Goal: Information Seeking & Learning: Learn about a topic

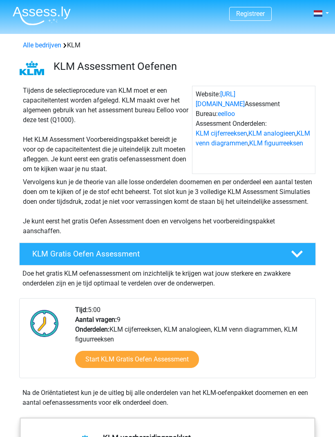
scroll to position [4, 0]
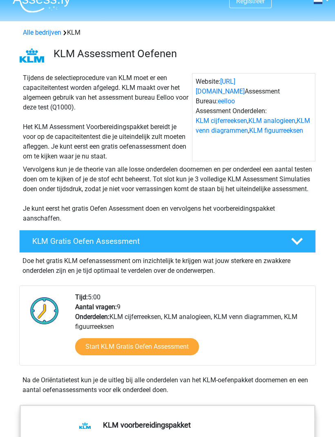
click at [104, 356] on link "Start KLM Gratis Oefen Assessment" at bounding box center [137, 346] width 124 height 17
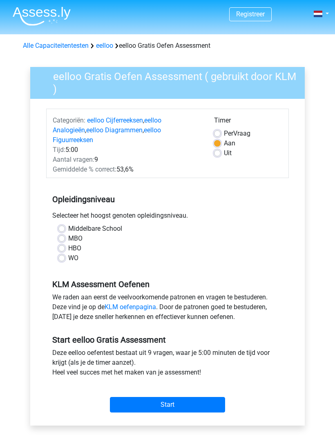
click at [68, 224] on label "Middelbare School" at bounding box center [95, 229] width 54 height 10
click at [63, 224] on input "Middelbare School" at bounding box center [61, 228] width 7 height 8
radio input "true"
click at [212, 397] on input "Start" at bounding box center [167, 405] width 115 height 16
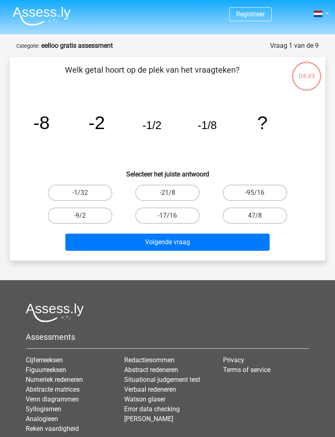
click at [70, 196] on label "-1/32" at bounding box center [80, 193] width 65 height 16
click at [80, 196] on input "-1/32" at bounding box center [82, 195] width 5 height 5
radio input "true"
click at [260, 234] on button "Volgende vraag" at bounding box center [167, 242] width 205 height 17
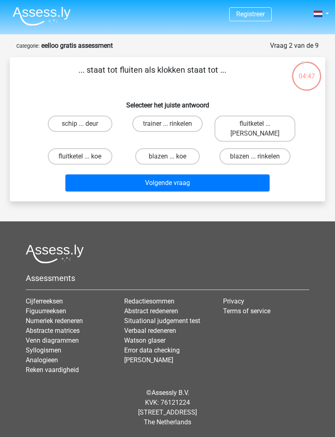
scroll to position [17, 0]
click at [276, 116] on label "fluitketel ... luiden" at bounding box center [254, 129] width 81 height 26
click at [260, 124] on input "fluitketel ... luiden" at bounding box center [257, 126] width 5 height 5
radio input "true"
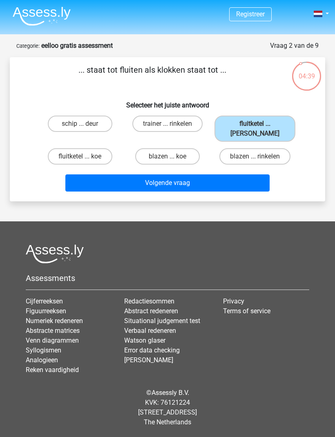
click at [249, 174] on button "Volgende vraag" at bounding box center [167, 182] width 205 height 17
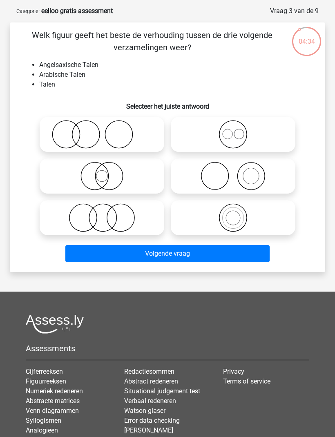
scroll to position [36, 0]
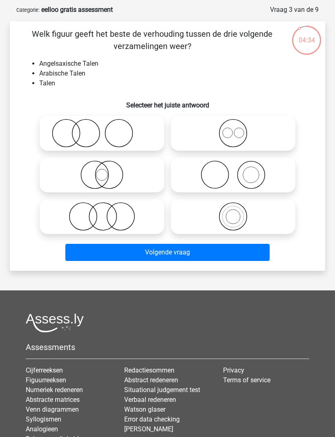
click at [271, 136] on icon at bounding box center [233, 133] width 118 height 29
click at [238, 129] on input "radio" at bounding box center [235, 126] width 5 height 5
radio input "true"
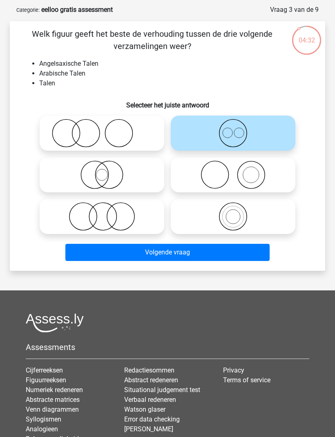
click at [260, 254] on button "Volgende vraag" at bounding box center [167, 252] width 205 height 17
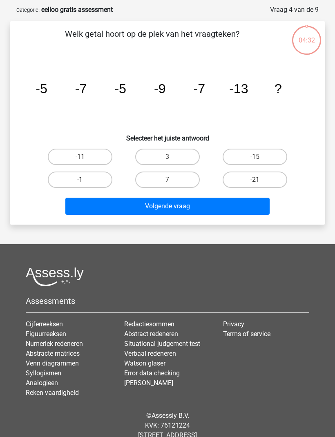
scroll to position [41, 0]
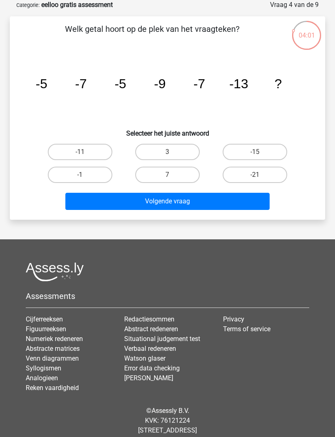
click at [59, 148] on label "-11" at bounding box center [80, 152] width 65 height 16
click at [80, 152] on input "-11" at bounding box center [82, 154] width 5 height 5
radio input "true"
click at [262, 200] on button "Volgende vraag" at bounding box center [167, 201] width 205 height 17
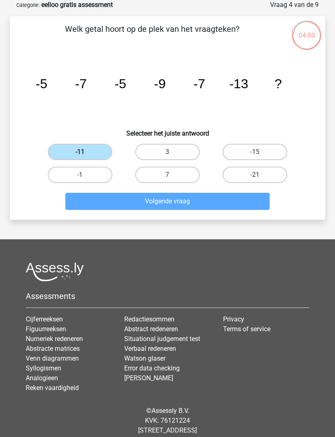
scroll to position [27, 0]
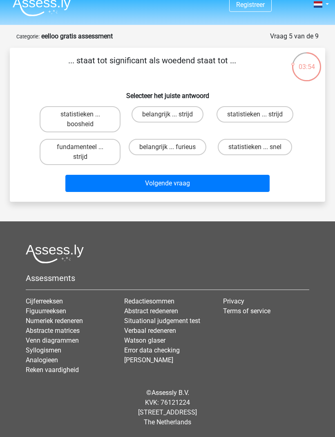
click at [145, 139] on label "belangrijk ... furieus" at bounding box center [168, 147] width 78 height 16
click at [167, 147] on input "belangrijk ... furieus" at bounding box center [169, 149] width 5 height 5
radio input "true"
click at [86, 139] on label "fundamenteel ... strijd" at bounding box center [80, 152] width 81 height 26
click at [85, 147] on input "fundamenteel ... strijd" at bounding box center [82, 149] width 5 height 5
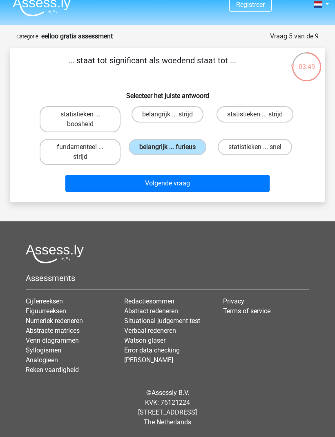
radio input "true"
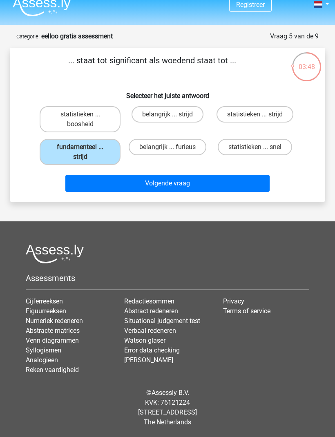
click at [149, 139] on label "belangrijk ... furieus" at bounding box center [168, 147] width 78 height 16
click at [167, 147] on input "belangrijk ... furieus" at bounding box center [169, 149] width 5 height 5
radio input "true"
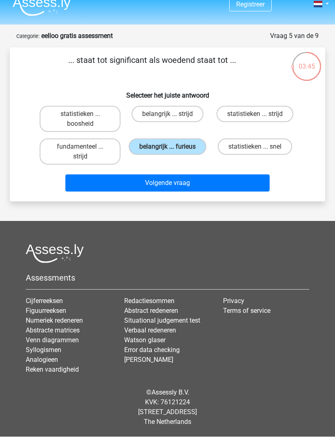
click at [56, 106] on label "statistieken ... boosheid" at bounding box center [80, 119] width 81 height 26
click at [80, 114] on input "statistieken ... boosheid" at bounding box center [82, 116] width 5 height 5
radio input "true"
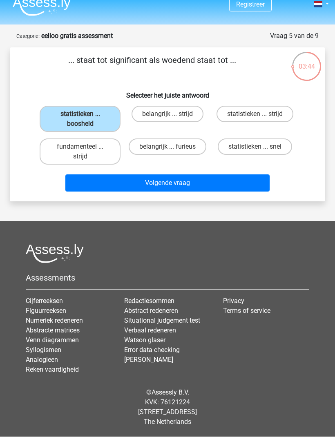
click at [97, 175] on button "Volgende vraag" at bounding box center [167, 183] width 205 height 17
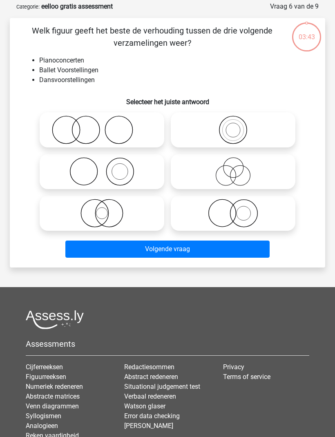
scroll to position [41, 0]
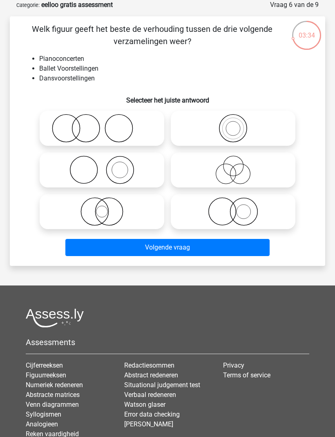
click at [68, 164] on icon at bounding box center [102, 170] width 118 height 29
click at [102, 164] on input "radio" at bounding box center [104, 162] width 5 height 5
radio input "true"
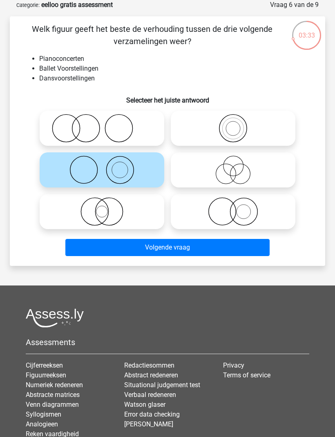
click at [258, 246] on button "Volgende vraag" at bounding box center [167, 247] width 205 height 17
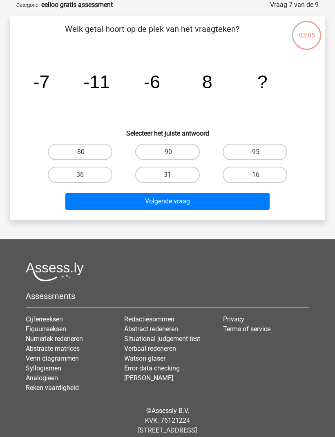
click at [66, 175] on label "36" at bounding box center [80, 175] width 65 height 16
click at [80, 175] on input "36" at bounding box center [82, 177] width 5 height 5
radio input "true"
click at [263, 207] on button "Volgende vraag" at bounding box center [167, 201] width 205 height 17
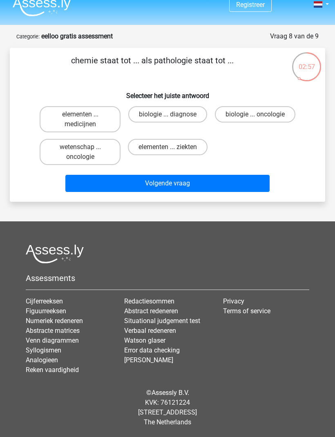
click at [52, 139] on label "wetenschap ... oncologie" at bounding box center [80, 152] width 81 height 26
click at [80, 147] on input "wetenschap ... oncologie" at bounding box center [82, 149] width 5 height 5
radio input "true"
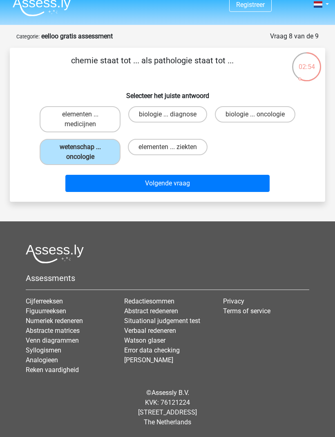
click at [96, 175] on button "Volgende vraag" at bounding box center [167, 183] width 205 height 17
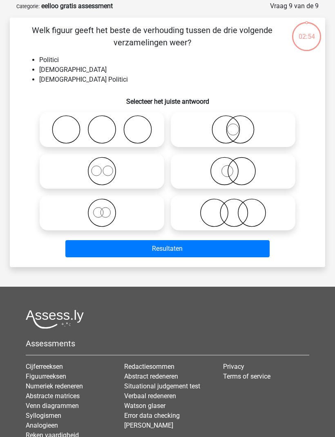
scroll to position [41, 0]
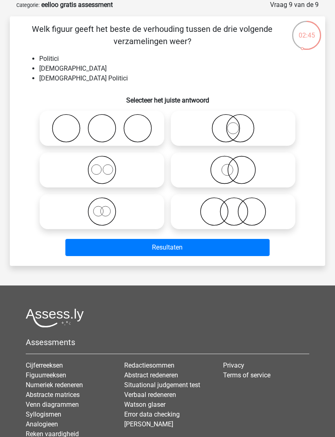
click at [274, 128] on icon at bounding box center [233, 128] width 118 height 29
click at [238, 124] on input "radio" at bounding box center [235, 121] width 5 height 5
radio input "true"
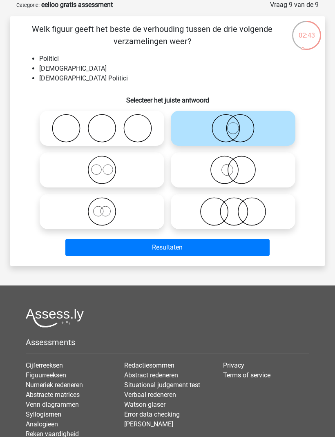
click at [260, 244] on button "Resultaten" at bounding box center [167, 247] width 205 height 17
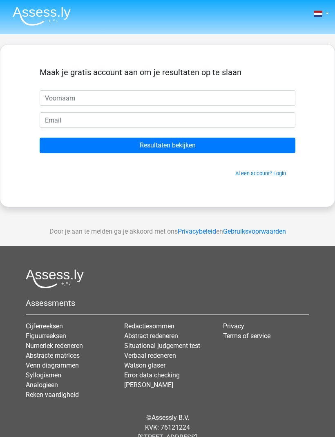
click at [49, 102] on input "text" at bounding box center [168, 98] width 256 height 16
type input "Dexter"
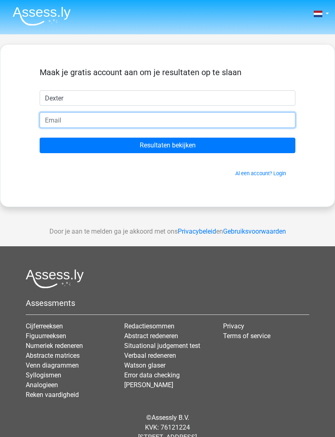
click at [56, 119] on input "email" at bounding box center [168, 120] width 256 height 16
type input "[EMAIL_ADDRESS][DOMAIN_NAME]"
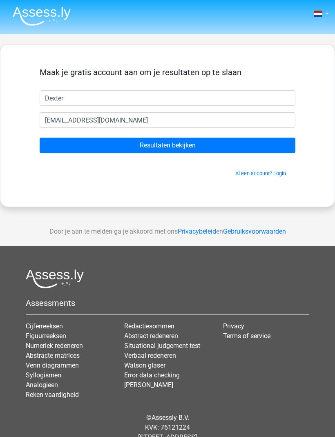
click at [61, 139] on input "Resultaten bekijken" at bounding box center [168, 146] width 256 height 16
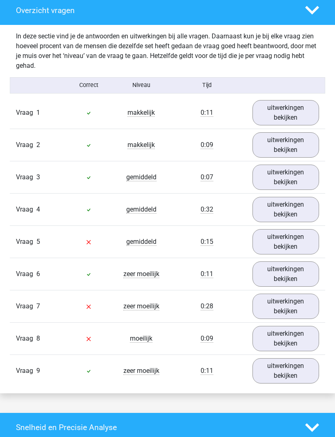
scroll to position [836, 0]
click at [304, 254] on link "uitwerkingen bekijken" at bounding box center [285, 241] width 67 height 25
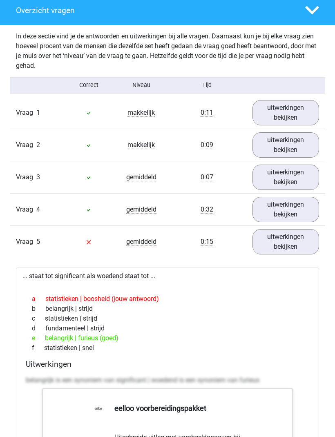
click at [309, 254] on link "uitwerkingen bekijken" at bounding box center [285, 241] width 67 height 25
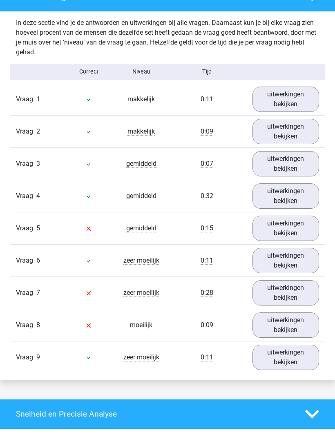
scroll to position [849, 0]
click at [291, 305] on link "uitwerkingen bekijken" at bounding box center [285, 292] width 67 height 25
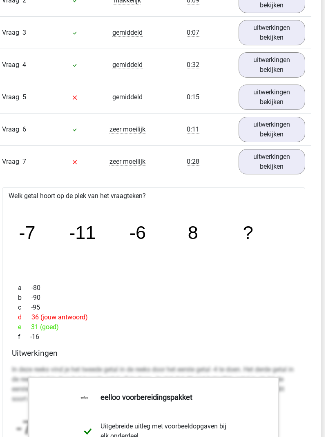
scroll to position [980, 4]
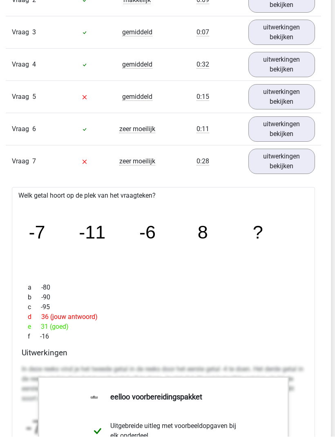
click at [319, 174] on div "uitwerkingen bekijken" at bounding box center [281, 161] width 79 height 25
click at [297, 174] on link "uitwerkingen bekijken" at bounding box center [281, 161] width 67 height 25
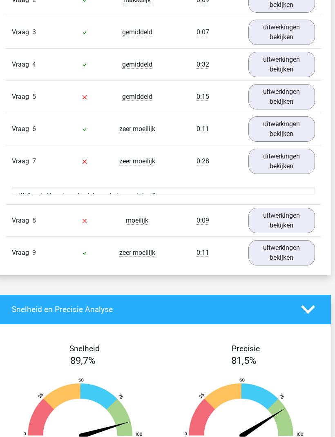
scroll to position [981, 4]
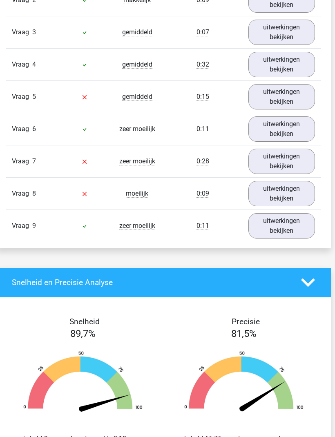
click at [309, 206] on link "uitwerkingen bekijken" at bounding box center [281, 193] width 67 height 25
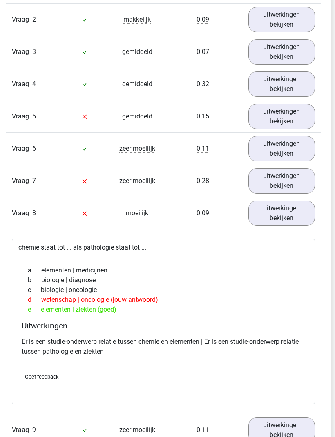
scroll to position [961, 4]
click at [311, 247] on div "Vraag 1 makkelijk 0:11 uitwerkingen bekijken Welk getal hoort op de plek van he…" at bounding box center [163, 209] width 303 height 474
click at [299, 226] on link "uitwerkingen bekijken" at bounding box center [281, 213] width 67 height 25
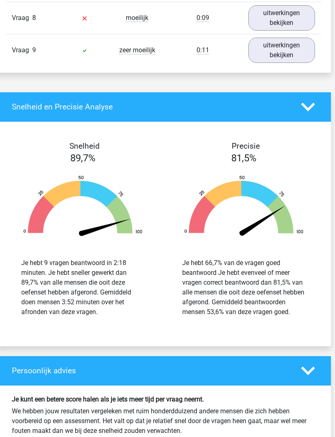
scroll to position [1113, 4]
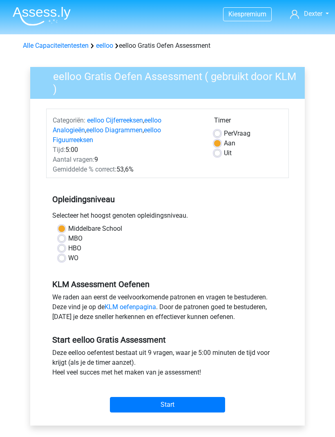
click at [68, 234] on label "MBO" at bounding box center [75, 239] width 14 height 10
click at [62, 234] on input "MBO" at bounding box center [61, 238] width 7 height 8
radio input "true"
click at [68, 243] on label "HBO" at bounding box center [74, 248] width 13 height 10
click at [64, 243] on input "HBO" at bounding box center [61, 247] width 7 height 8
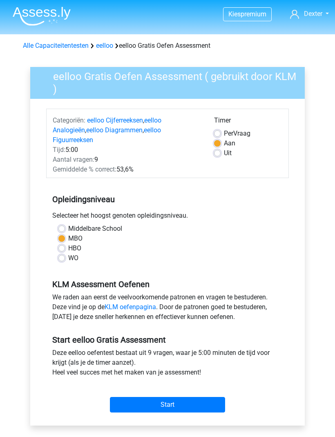
radio input "true"
click at [68, 253] on label "WO" at bounding box center [73, 258] width 10 height 10
click at [64, 253] on input "WO" at bounding box center [61, 257] width 7 height 8
radio input "true"
click at [68, 224] on label "Middelbare School" at bounding box center [95, 229] width 54 height 10
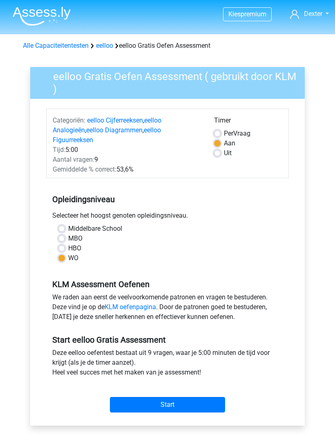
click at [60, 224] on input "Middelbare School" at bounding box center [61, 228] width 7 height 8
radio input "true"
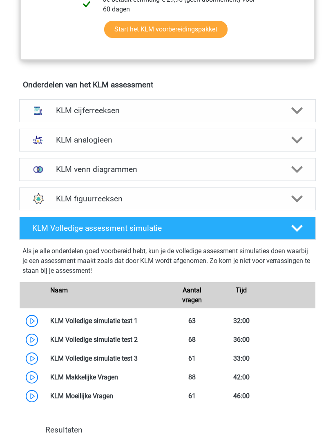
scroll to position [554, 0]
click at [40, 117] on img at bounding box center [37, 110] width 17 height 17
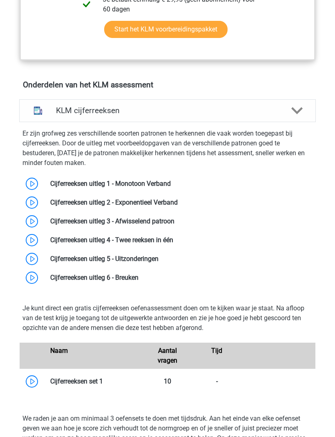
click at [35, 118] on img at bounding box center [37, 110] width 17 height 17
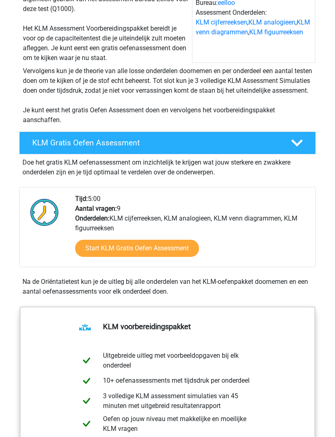
scroll to position [0, 0]
